Goal: Information Seeking & Learning: Find specific fact

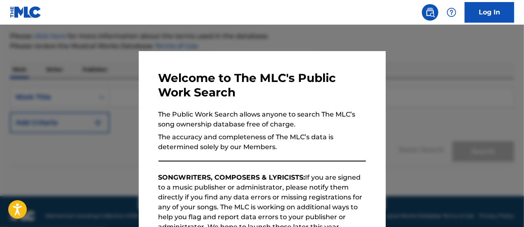
scroll to position [101, 0]
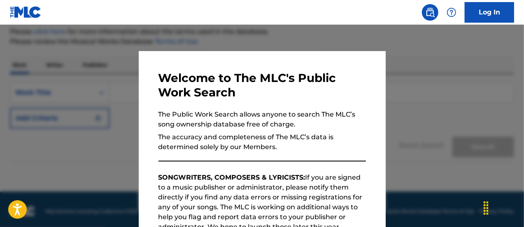
click at [408, 107] on div at bounding box center [262, 138] width 524 height 227
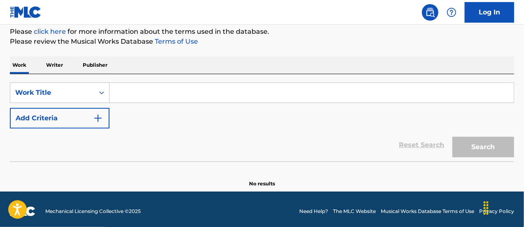
click at [137, 88] on input "Search Form" at bounding box center [312, 93] width 404 height 20
paste input "[PERSON_NAME]"
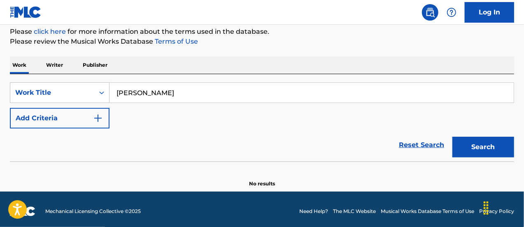
type input "[PERSON_NAME]"
click at [492, 151] on button "Search" at bounding box center [484, 147] width 62 height 21
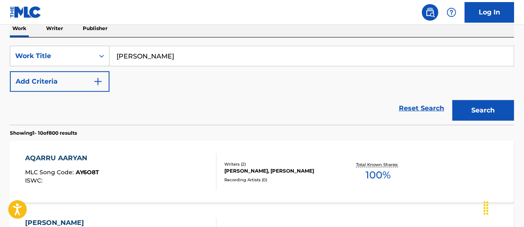
scroll to position [108, 0]
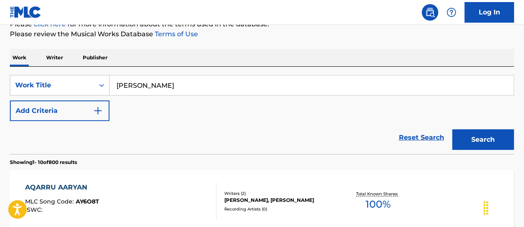
click at [52, 60] on p "Writer" at bounding box center [55, 57] width 22 height 17
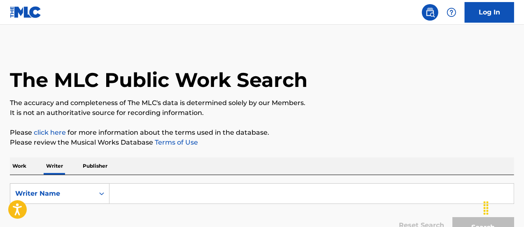
click at [23, 170] on p "Work" at bounding box center [19, 165] width 19 height 17
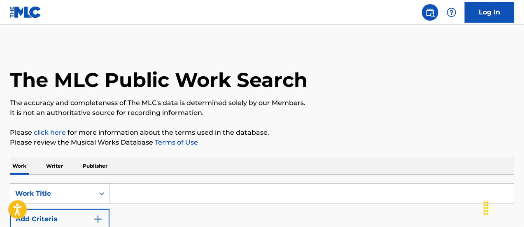
click at [145, 196] on input "Search Form" at bounding box center [312, 194] width 404 height 20
paste input "[PERSON_NAME]"
type input "[PERSON_NAME]"
click at [95, 219] on img "Search Form" at bounding box center [98, 219] width 10 height 10
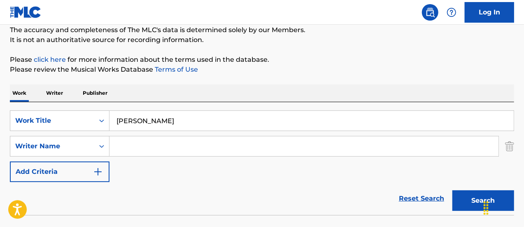
scroll to position [76, 0]
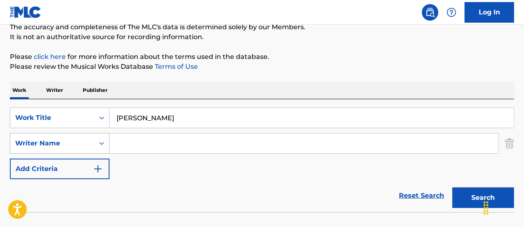
click at [102, 144] on icon "Search Form" at bounding box center [102, 143] width 8 height 8
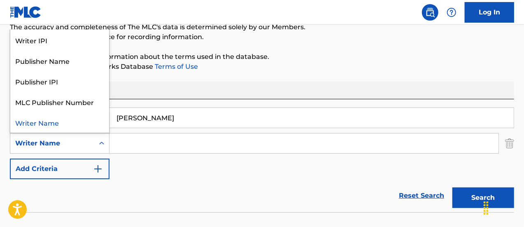
click at [75, 121] on div "Writer Name" at bounding box center [59, 122] width 99 height 21
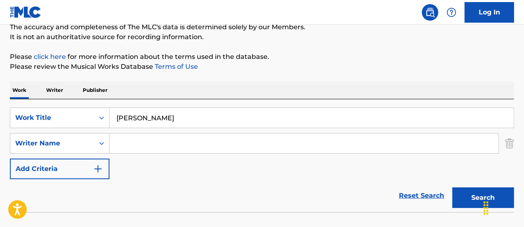
click at [131, 142] on input "Search Form" at bounding box center [304, 143] width 389 height 20
paste input "[PERSON_NAME]"
type input "[PERSON_NAME]"
click at [481, 196] on div "Chat Widget" at bounding box center [486, 208] width 13 height 25
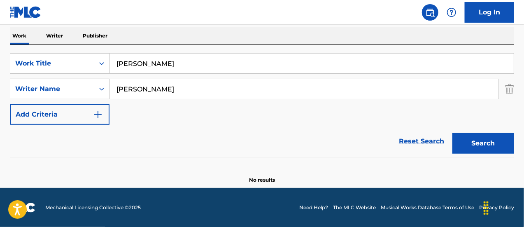
click at [481, 138] on button "Search" at bounding box center [484, 143] width 62 height 21
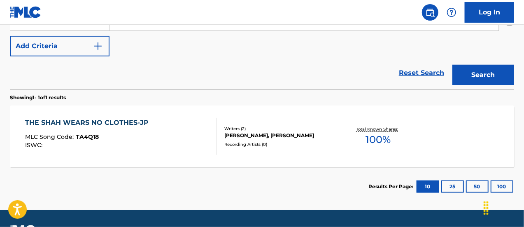
scroll to position [62, 0]
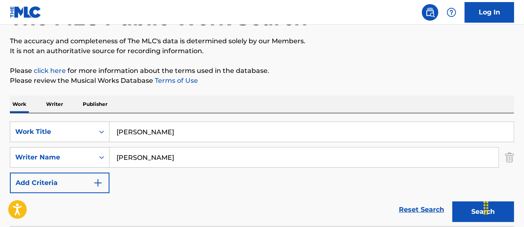
click at [197, 158] on input "[PERSON_NAME]" at bounding box center [304, 157] width 389 height 20
click at [197, 158] on input "Search Form" at bounding box center [304, 157] width 389 height 20
click at [184, 134] on input "[PERSON_NAME]" at bounding box center [312, 132] width 404 height 20
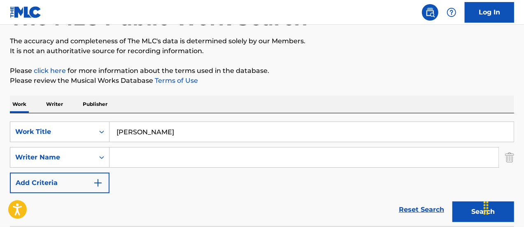
click at [184, 134] on input "[PERSON_NAME]" at bounding box center [312, 132] width 404 height 20
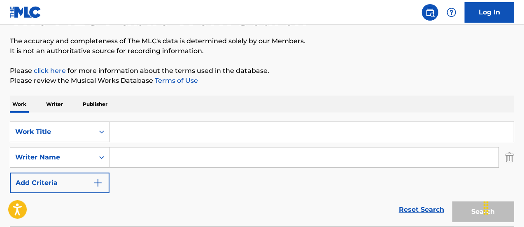
click at [154, 128] on input "Search Form" at bounding box center [312, 132] width 404 height 20
paste input "Renegade"
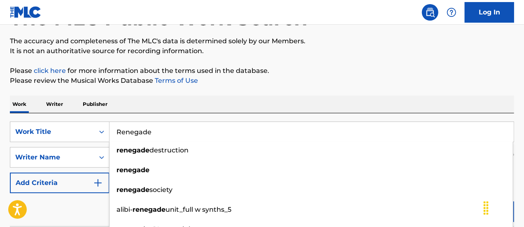
type input "Renegade"
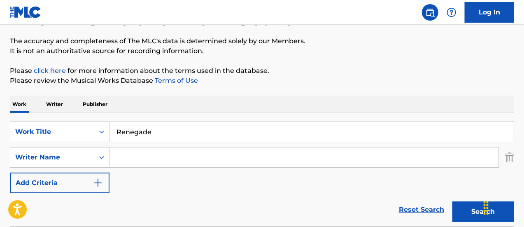
click at [378, 121] on div "Renegade" at bounding box center [312, 131] width 405 height 21
click at [479, 207] on button "Search" at bounding box center [484, 211] width 62 height 21
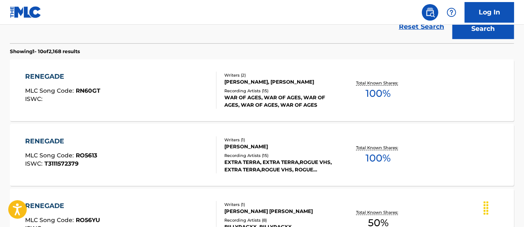
scroll to position [241, 0]
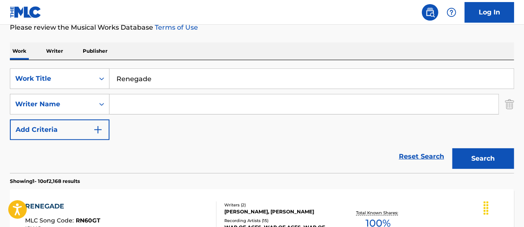
scroll to position [114, 0]
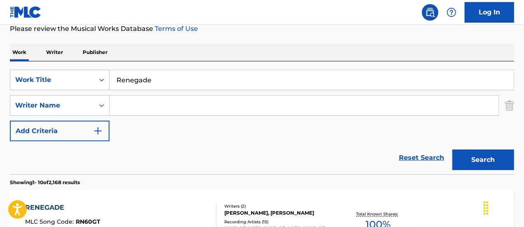
paste input "[PERSON_NAME]"
click at [174, 101] on input "[PERSON_NAME]" at bounding box center [304, 106] width 389 height 20
type input "[PERSON_NAME]"
click at [483, 165] on button "Search" at bounding box center [484, 159] width 62 height 21
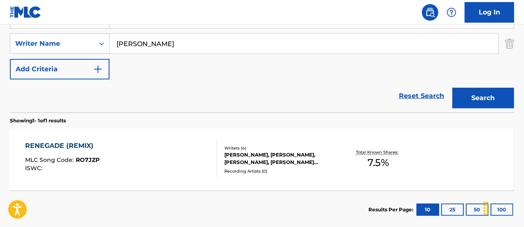
scroll to position [179, 0]
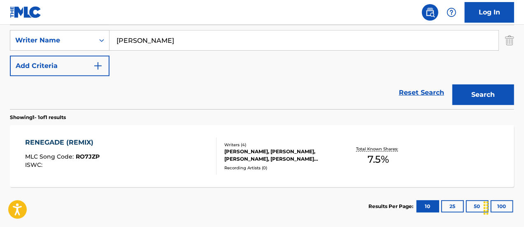
click at [119, 145] on div "RENEGADE (REMIX) MLC Song Code : RO7JZP ISWC :" at bounding box center [121, 156] width 192 height 37
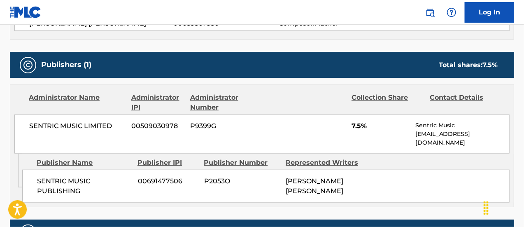
scroll to position [363, 0]
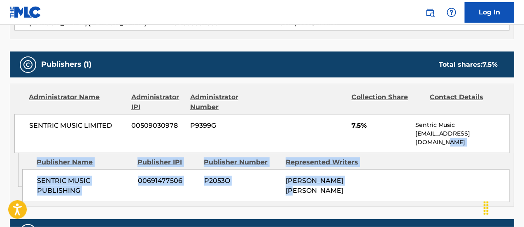
drag, startPoint x: 518, startPoint y: 135, endPoint x: 525, endPoint y: 160, distance: 25.7
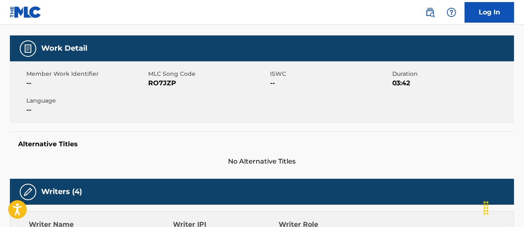
scroll to position [0, 0]
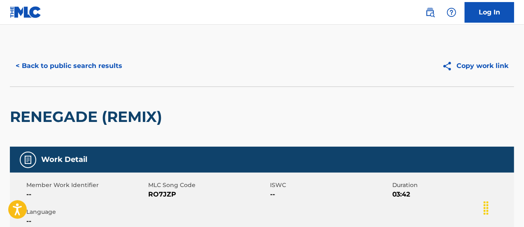
click at [21, 68] on button "< Back to public search results" at bounding box center [69, 66] width 118 height 21
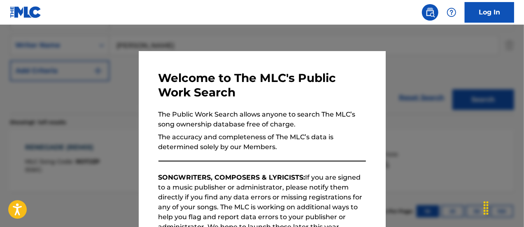
click at [396, 156] on div at bounding box center [262, 138] width 524 height 227
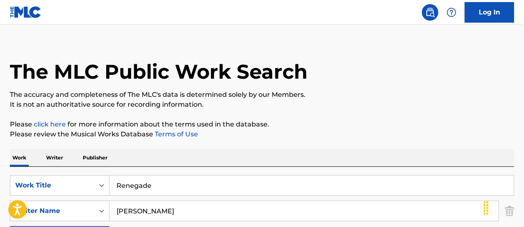
scroll to position [0, 0]
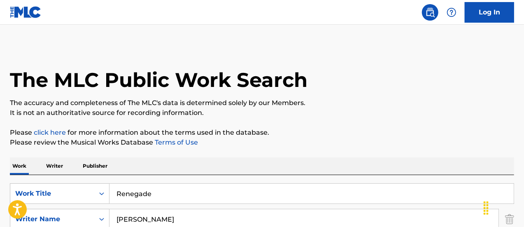
click at [190, 196] on input "Renegade" at bounding box center [312, 194] width 404 height 20
paste input "Drippin Money Habits"
click at [190, 196] on input "Drippin Money Habits" at bounding box center [312, 194] width 404 height 20
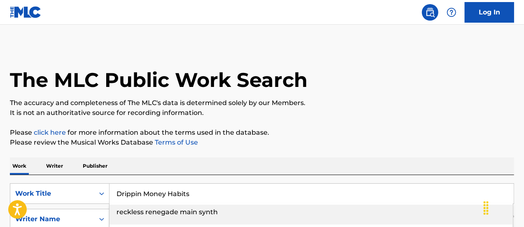
type input "Drippin Money Habits"
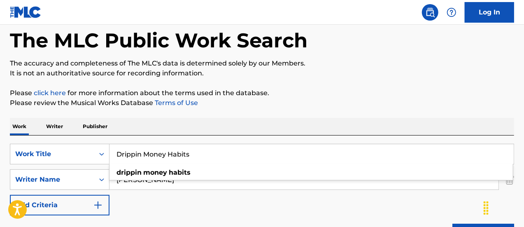
scroll to position [48, 0]
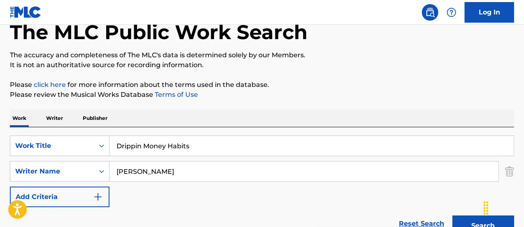
click at [121, 176] on input "[PERSON_NAME]" at bounding box center [304, 171] width 389 height 20
paste input "[PERSON_NAME]"
type input "[PERSON_NAME]"
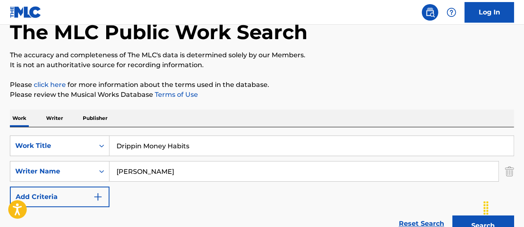
click at [477, 221] on button "Search" at bounding box center [484, 225] width 62 height 21
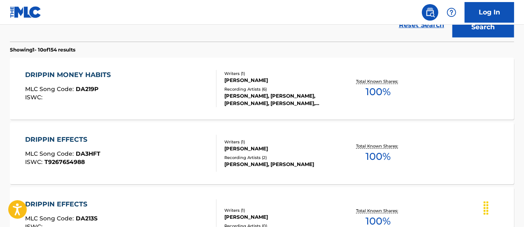
scroll to position [249, 0]
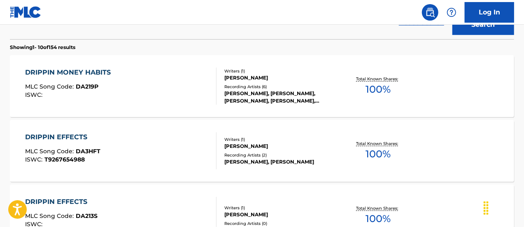
click at [83, 75] on div "DRIPPIN MONEY HABITS" at bounding box center [70, 73] width 90 height 10
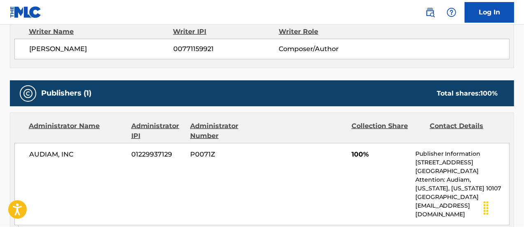
scroll to position [314, 0]
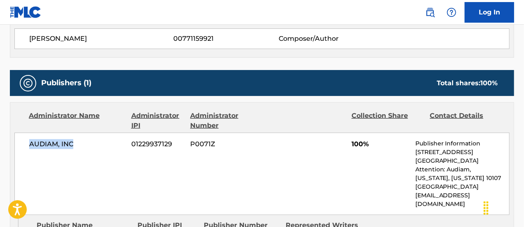
drag, startPoint x: 28, startPoint y: 143, endPoint x: 85, endPoint y: 144, distance: 56.8
click at [85, 144] on div "AUDIAM, INC 01229937129 P0071Z 100% Publisher Information [STREET_ADDRESS][US_S…" at bounding box center [261, 174] width 495 height 82
copy span "AUDIAM, INC"
